Goal: Transaction & Acquisition: Book appointment/travel/reservation

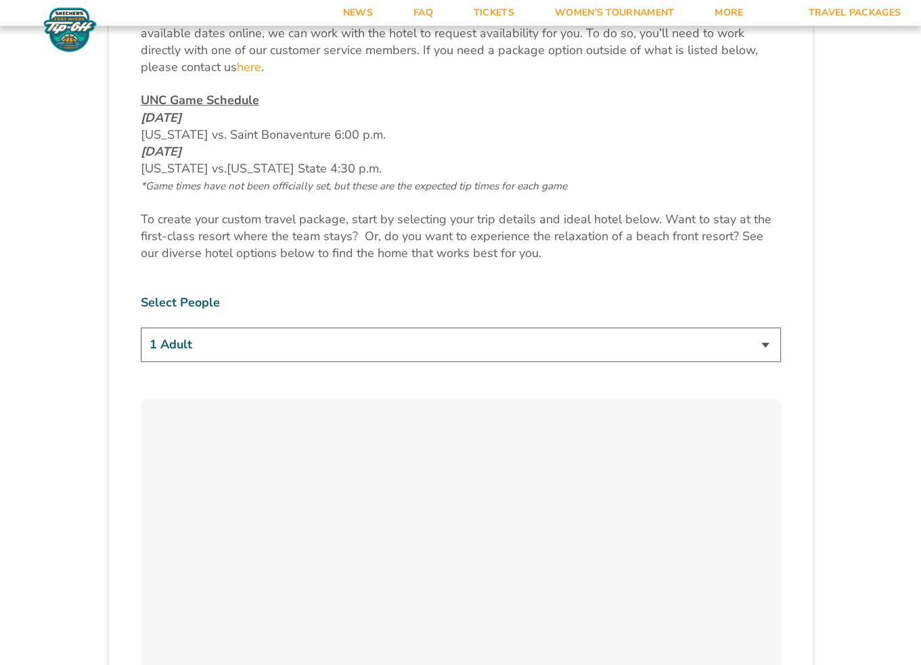
scroll to position [744, 0]
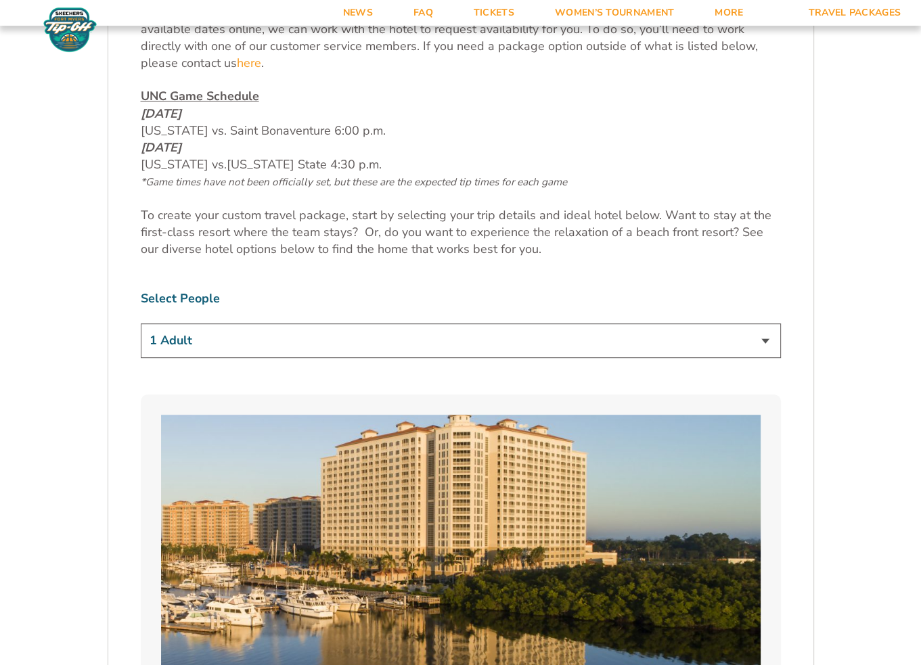
click at [758, 340] on select "1 Adult 2 Adults 3 Adults 4 Adults 2 Adults + 1 Child 2 Adults + 2 Children 2 A…" at bounding box center [461, 340] width 640 height 35
click at [141, 323] on select "1 Adult 2 Adults 3 Adults 4 Adults 2 Adults + 1 Child 2 Adults + 2 Children 2 A…" at bounding box center [461, 340] width 640 height 35
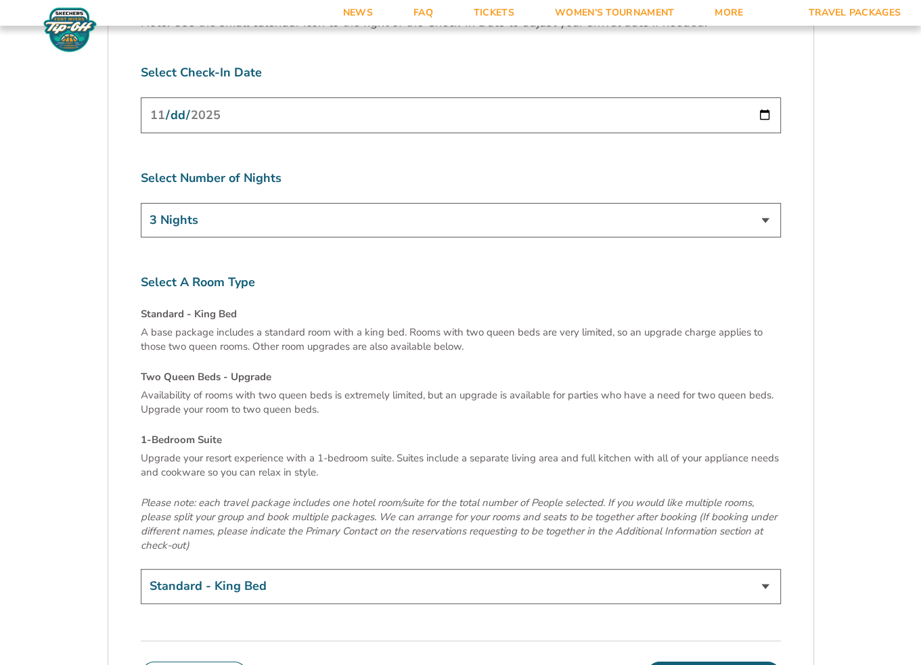
scroll to position [4466, 0]
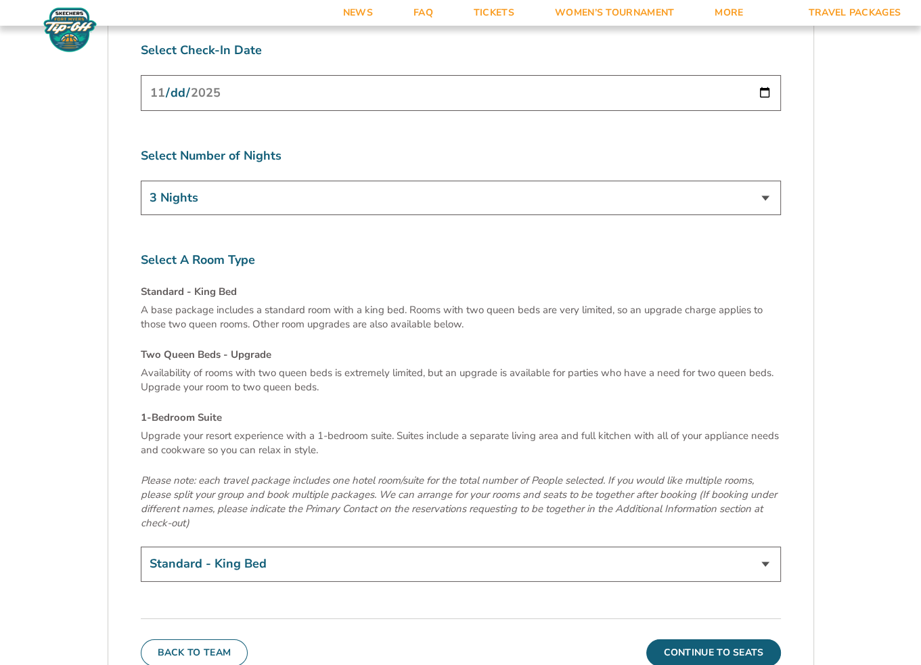
click at [750, 547] on select "Standard - King Bed Two Queen Beds - Upgrade (+$15 per night) 1-Bedroom Suite (…" at bounding box center [461, 564] width 640 height 35
click at [324, 547] on select "Standard - King Bed Two Queen Beds - Upgrade (+$15 per night) 1-Bedroom Suite (…" at bounding box center [461, 564] width 640 height 35
click at [298, 474] on p "Please note: each travel package includes one hotel room/suite for the total nu…" at bounding box center [461, 502] width 640 height 57
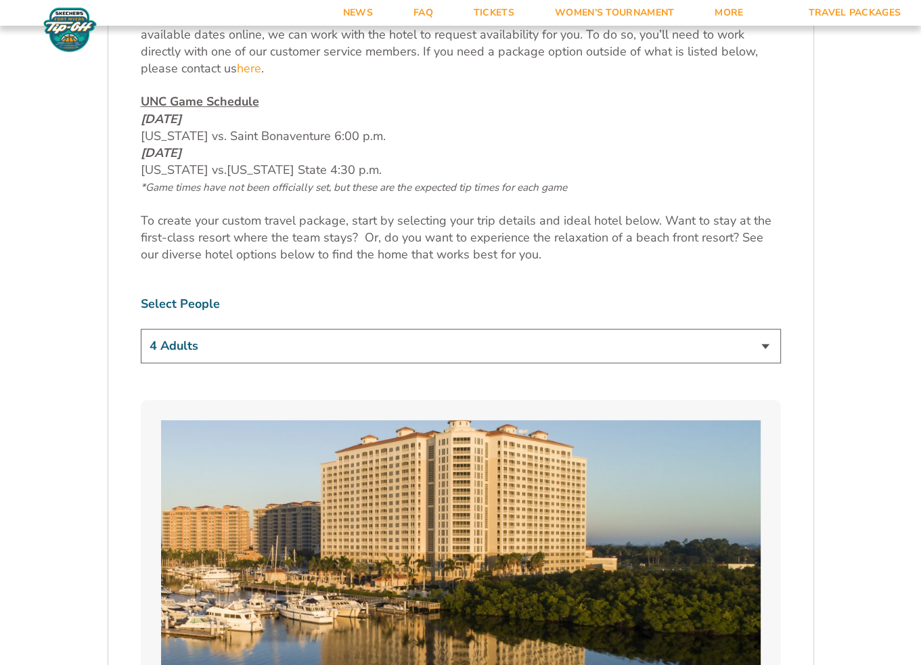
scroll to position [744, 0]
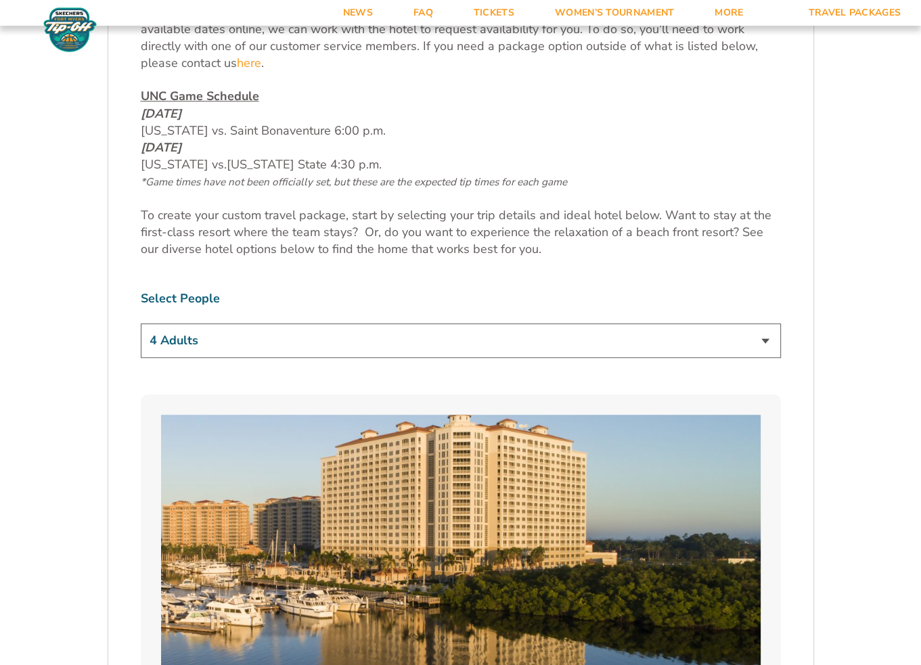
click at [259, 343] on select "1 Adult 2 Adults 3 Adults 4 Adults 2 Adults + 1 Child 2 Adults + 2 Children 2 A…" at bounding box center [461, 340] width 640 height 35
select select "2 Adults"
click at [141, 323] on select "1 Adult 2 Adults 3 Adults 4 Adults 2 Adults + 1 Child 2 Adults + 2 Children 2 A…" at bounding box center [461, 340] width 640 height 35
